Goal: Communication & Community: Answer question/provide support

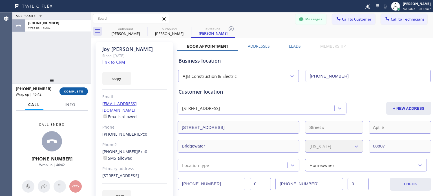
click at [73, 91] on span "COMPLETE" at bounding box center [73, 91] width 19 height 4
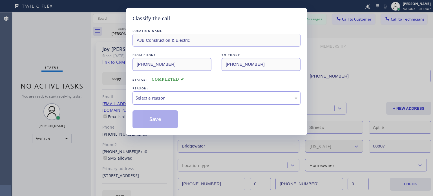
click at [165, 99] on div "Select a reason" at bounding box center [217, 98] width 162 height 6
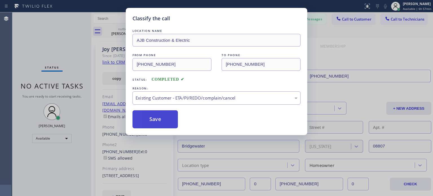
click at [166, 121] on button "Save" at bounding box center [154, 119] width 45 height 18
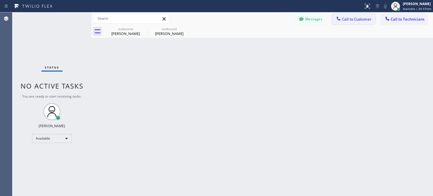
click at [340, 18] on icon at bounding box center [339, 19] width 6 height 6
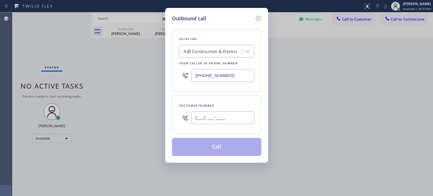
click at [194, 120] on input "(___) ___-____" at bounding box center [222, 117] width 63 height 13
paste input "438) 820-5868"
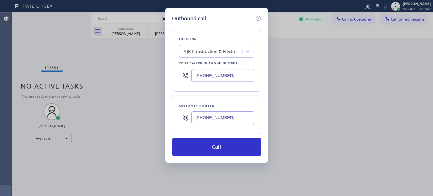
click at [203, 115] on input "[PHONE_NUMBER]" at bounding box center [222, 117] width 63 height 13
paste input "609) 790-7300"
type input "[PHONE_NUMBER]"
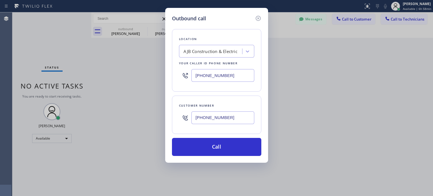
click at [221, 76] on input "[PHONE_NUMBER]" at bounding box center [222, 75] width 63 height 13
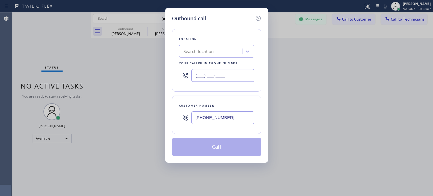
type input "(___) ___-____"
click at [217, 53] on div "Search location" at bounding box center [211, 52] width 61 height 10
paste input "5 Star Electricians Hidden Hills"
type input "5 Star Electricians Hidden Hills"
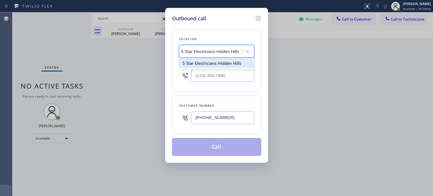
click at [212, 63] on div "5 Star Electricians Hidden Hills" at bounding box center [216, 63] width 75 height 10
type input "[PHONE_NUMBER]"
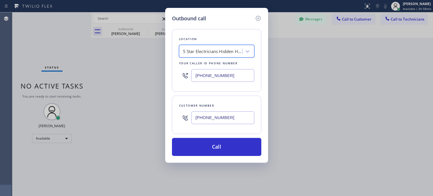
scroll to position [0, 0]
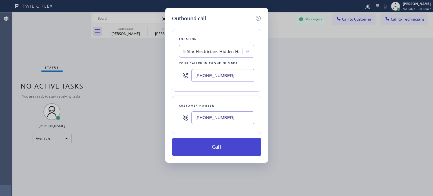
click at [209, 146] on button "Call" at bounding box center [216, 147] width 89 height 18
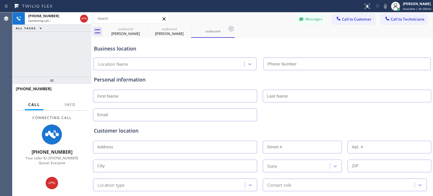
type input "[PHONE_NUMBER]"
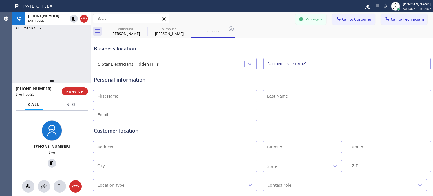
click at [267, 36] on div "outbound [PERSON_NAME] outbound [PERSON_NAME] outbound" at bounding box center [268, 31] width 329 height 13
